Goal: Information Seeking & Learning: Learn about a topic

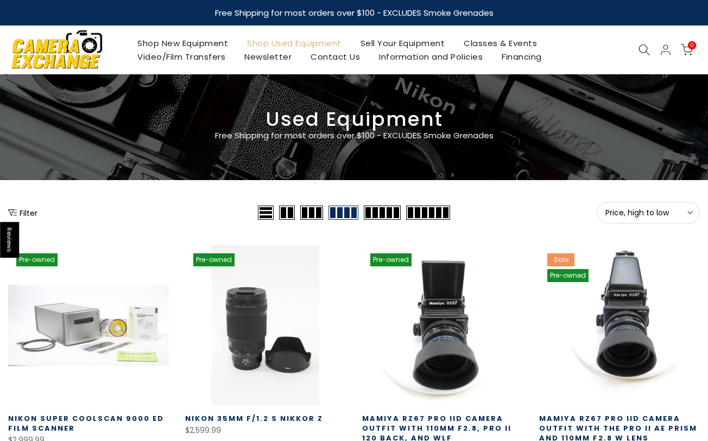
type input "**********"
click at [685, 217] on span "Price, high to low" at bounding box center [648, 213] width 86 height 10
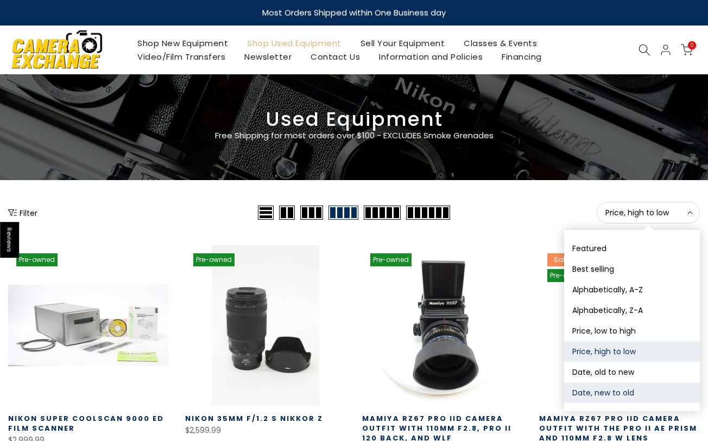
click at [618, 393] on button "Date, new to old" at bounding box center [632, 393] width 136 height 21
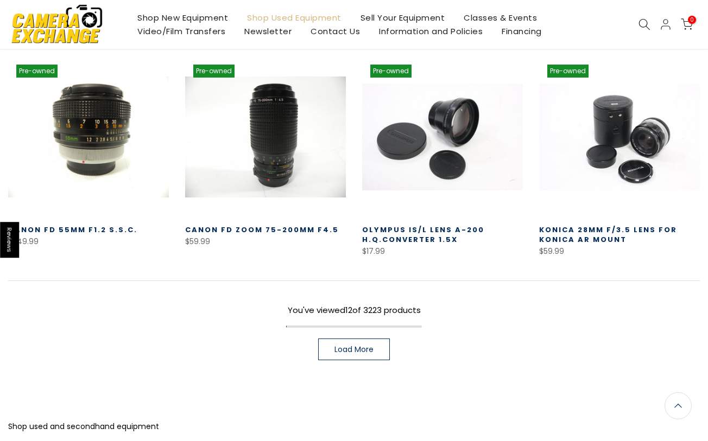
scroll to position [652, 0]
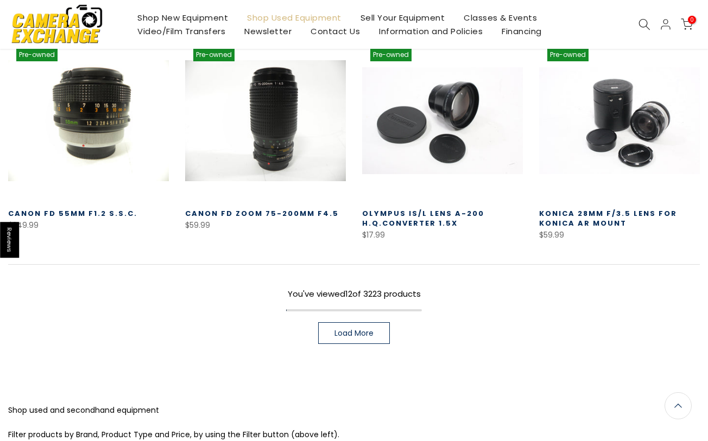
click at [354, 336] on span "Load More" at bounding box center [354, 334] width 39 height 8
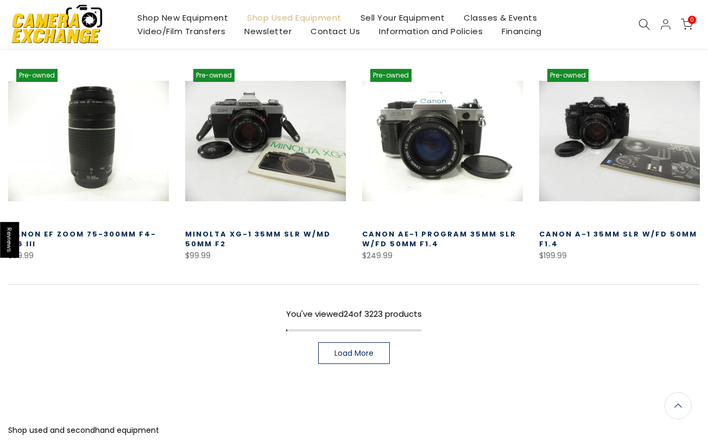
scroll to position [1288, 0]
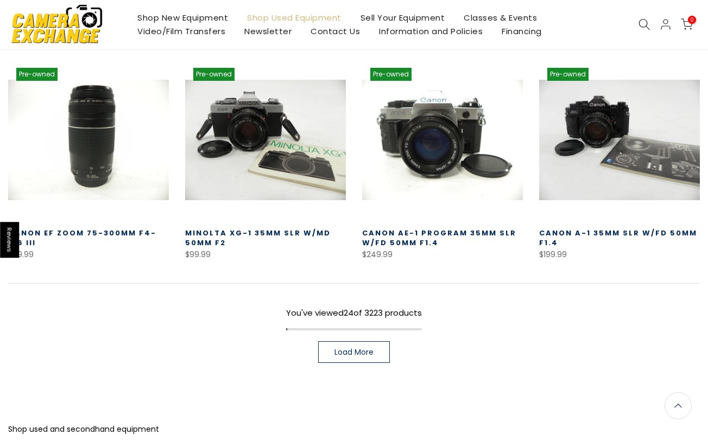
click at [350, 350] on span "Load More" at bounding box center [354, 353] width 39 height 8
